Goal: Information Seeking & Learning: Get advice/opinions

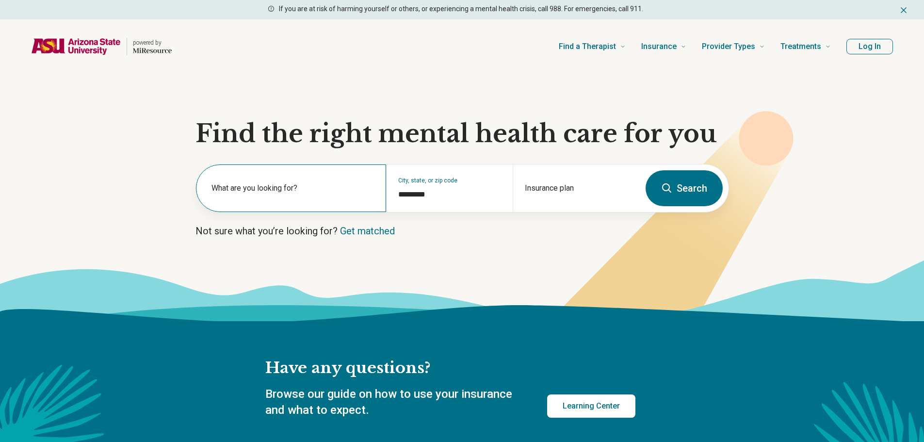
drag, startPoint x: 0, startPoint y: 0, endPoint x: 277, endPoint y: 185, distance: 332.7
click at [277, 185] on label "What are you looking for?" at bounding box center [293, 188] width 163 height 12
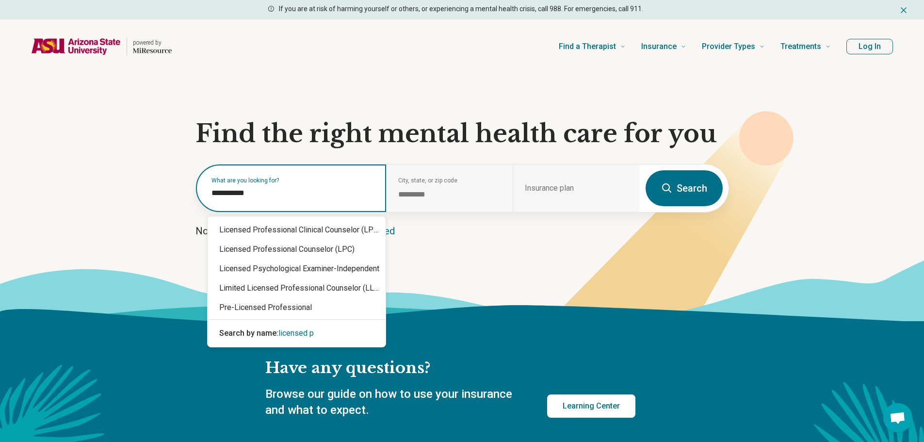
type input "**********"
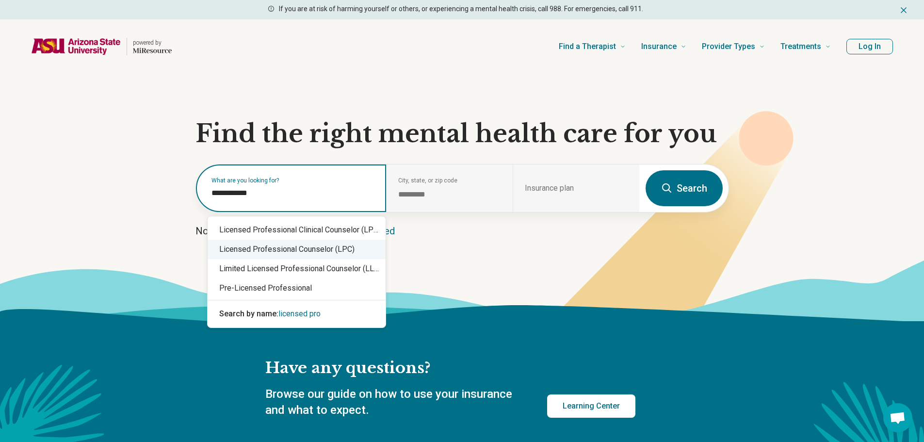
click at [277, 255] on div "Licensed Professional Counselor (LPC)" at bounding box center [297, 249] width 178 height 19
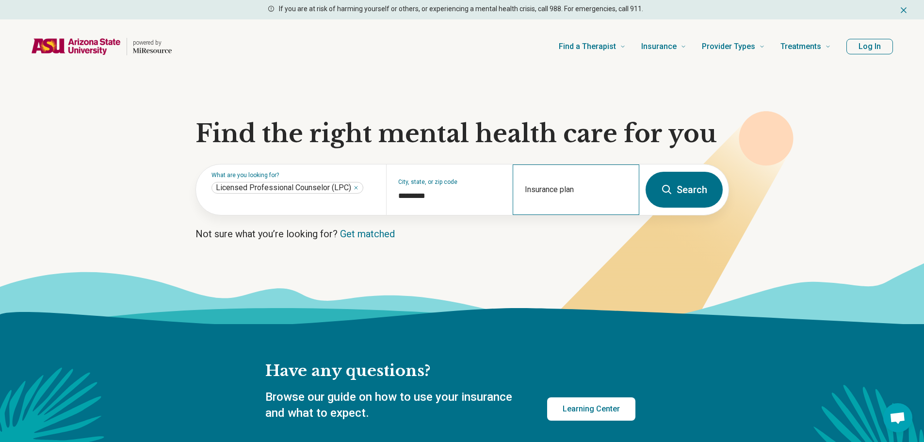
click at [543, 189] on div "Insurance plan" at bounding box center [576, 189] width 127 height 50
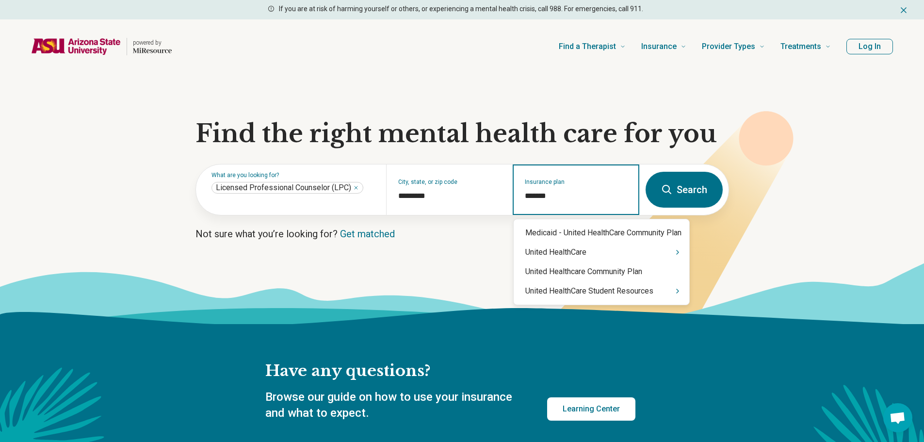
type input "********"
click at [682, 295] on div "United HealthCare Student Resources" at bounding box center [602, 290] width 176 height 19
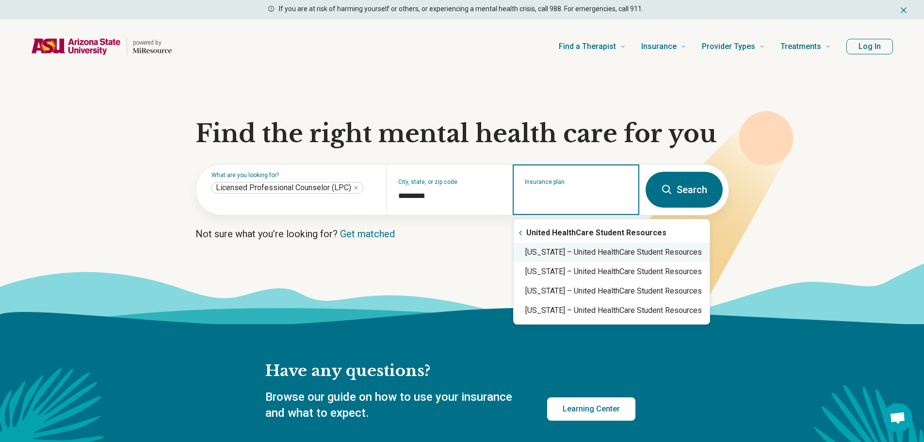
click at [594, 253] on div "Arizona – United HealthCare Student Resources" at bounding box center [612, 252] width 196 height 19
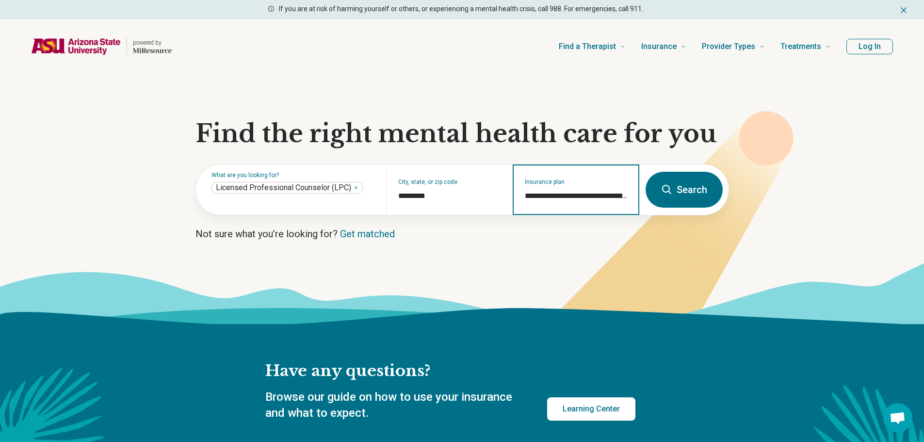
type input "**********"
click at [676, 193] on button "Search" at bounding box center [684, 190] width 77 height 36
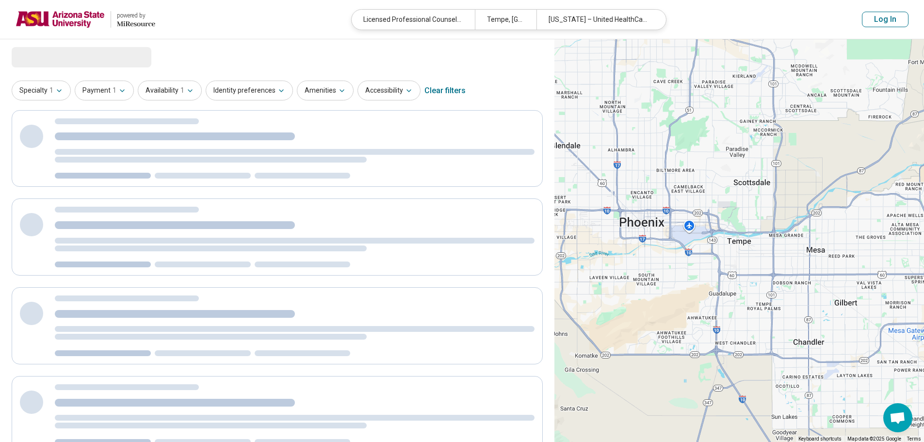
select select "***"
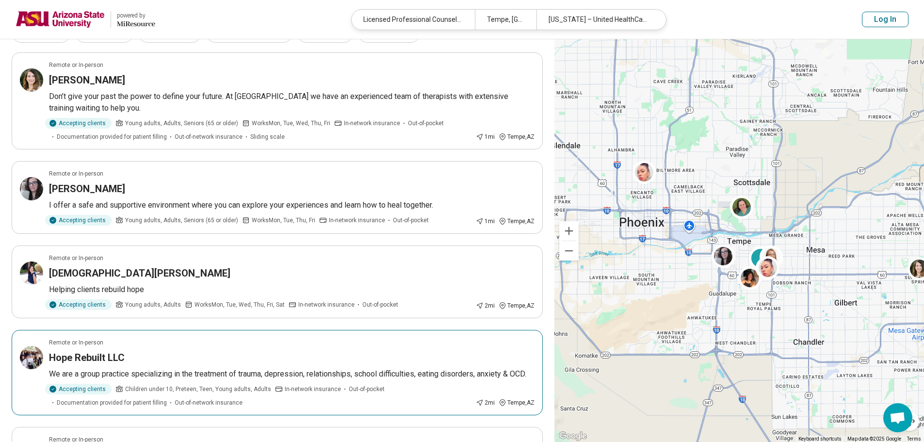
scroll to position [49, 0]
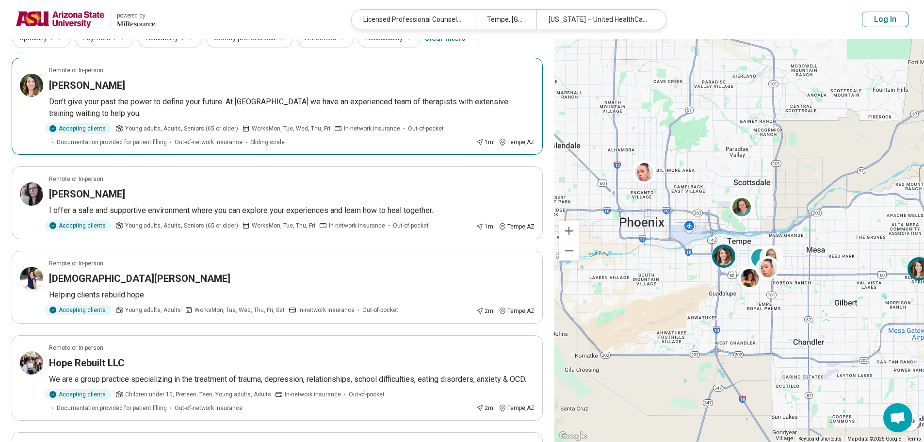
click at [125, 87] on h3 "Katherine Kandaris-Weiner" at bounding box center [87, 86] width 76 height 14
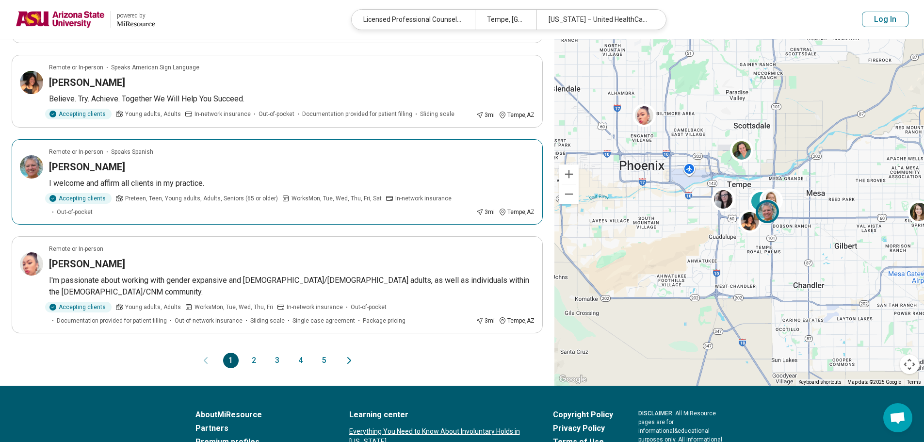
scroll to position [728, 0]
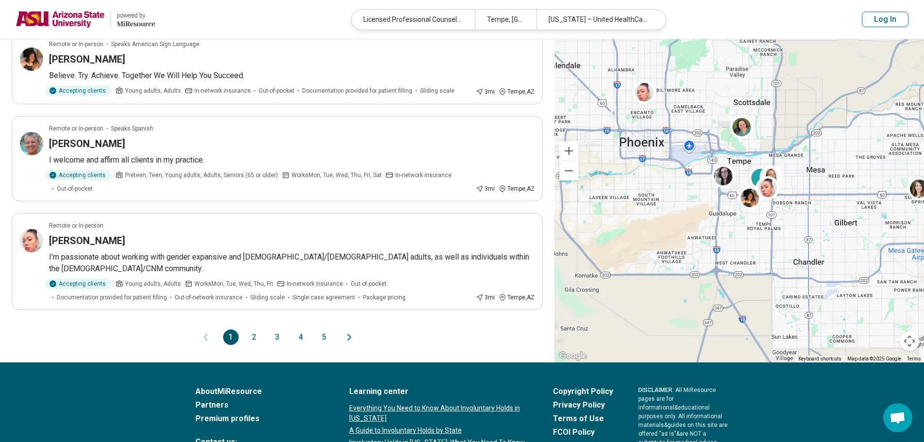
click at [253, 329] on button "2" at bounding box center [255, 337] width 16 height 16
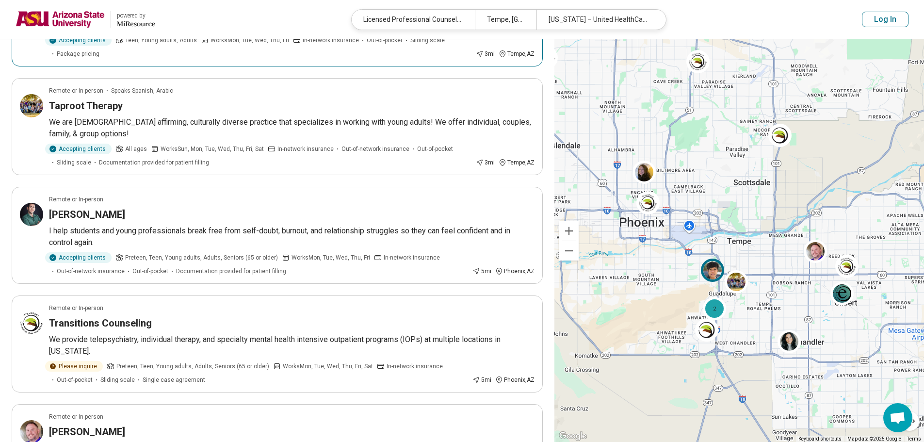
scroll to position [0, 0]
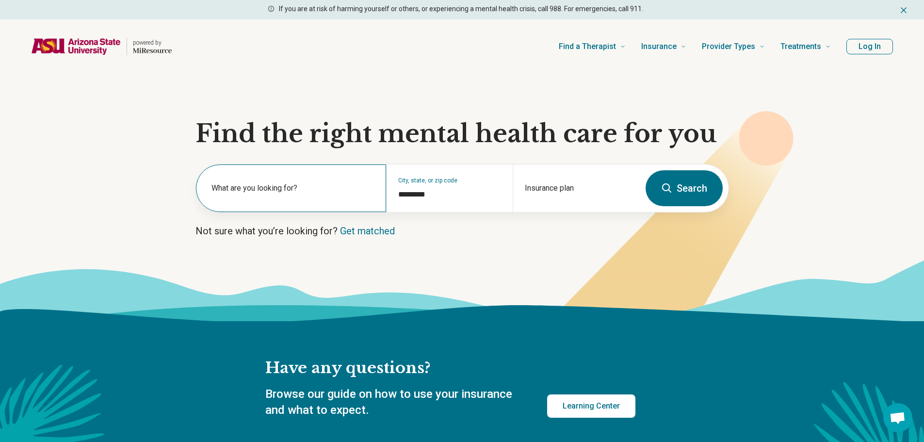
click at [298, 190] on label "What are you looking for?" at bounding box center [293, 188] width 163 height 12
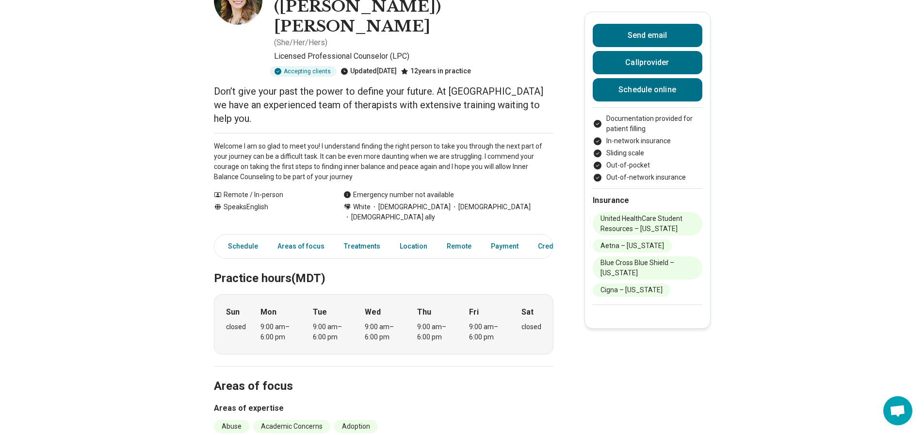
scroll to position [146, 0]
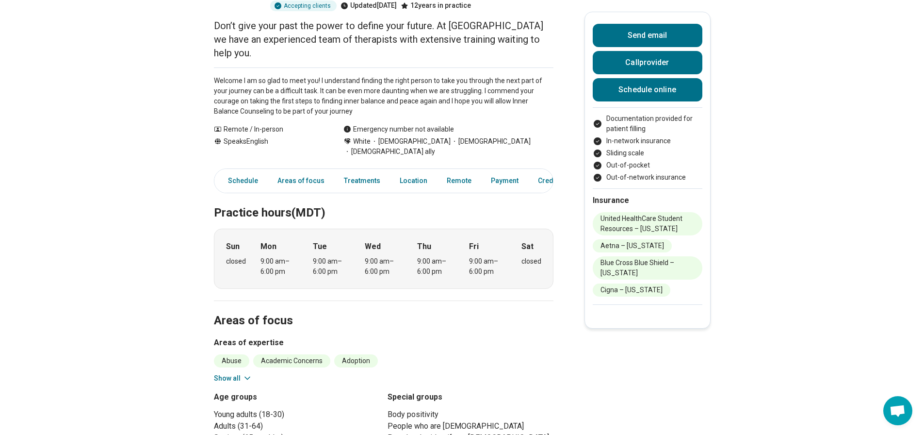
click at [252, 373] on icon at bounding box center [248, 378] width 10 height 10
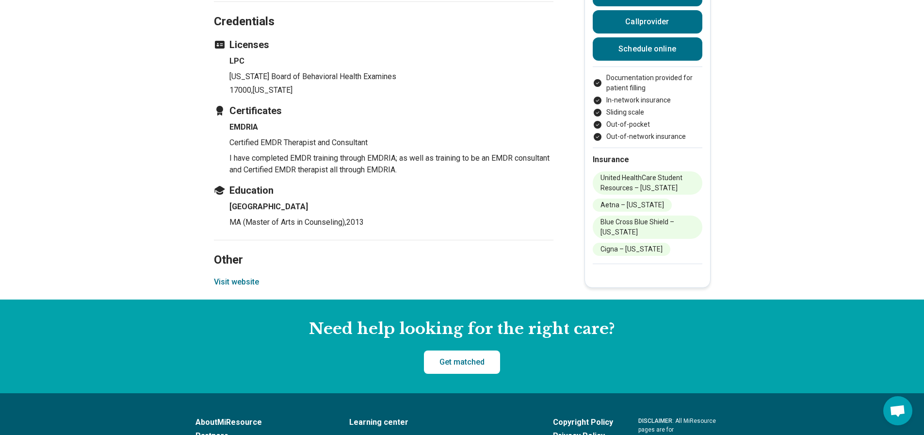
scroll to position [1601, 0]
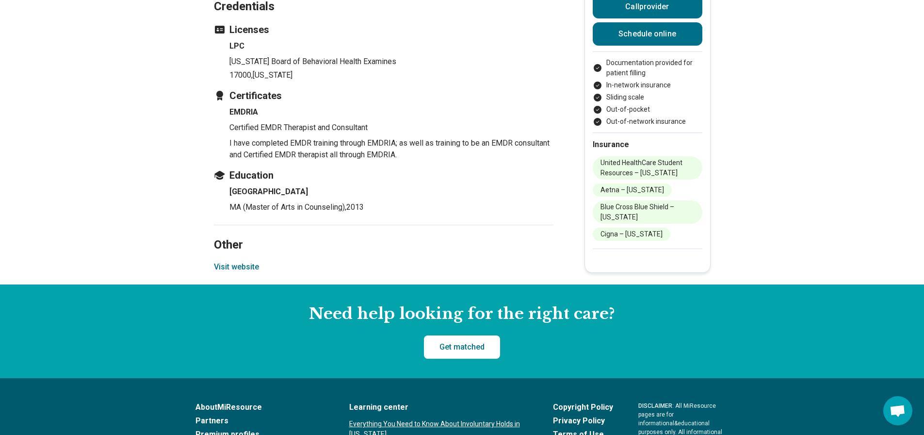
click at [245, 261] on button "Visit website" at bounding box center [236, 267] width 45 height 12
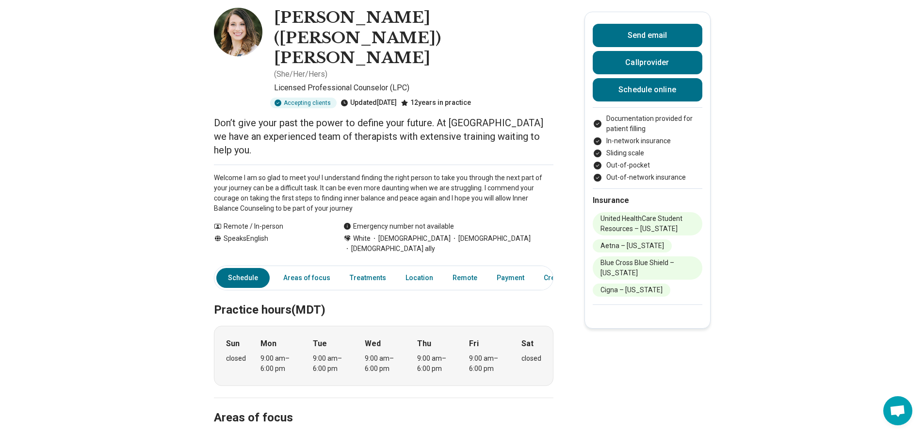
scroll to position [0, 0]
